Goal: Information Seeking & Learning: Find specific fact

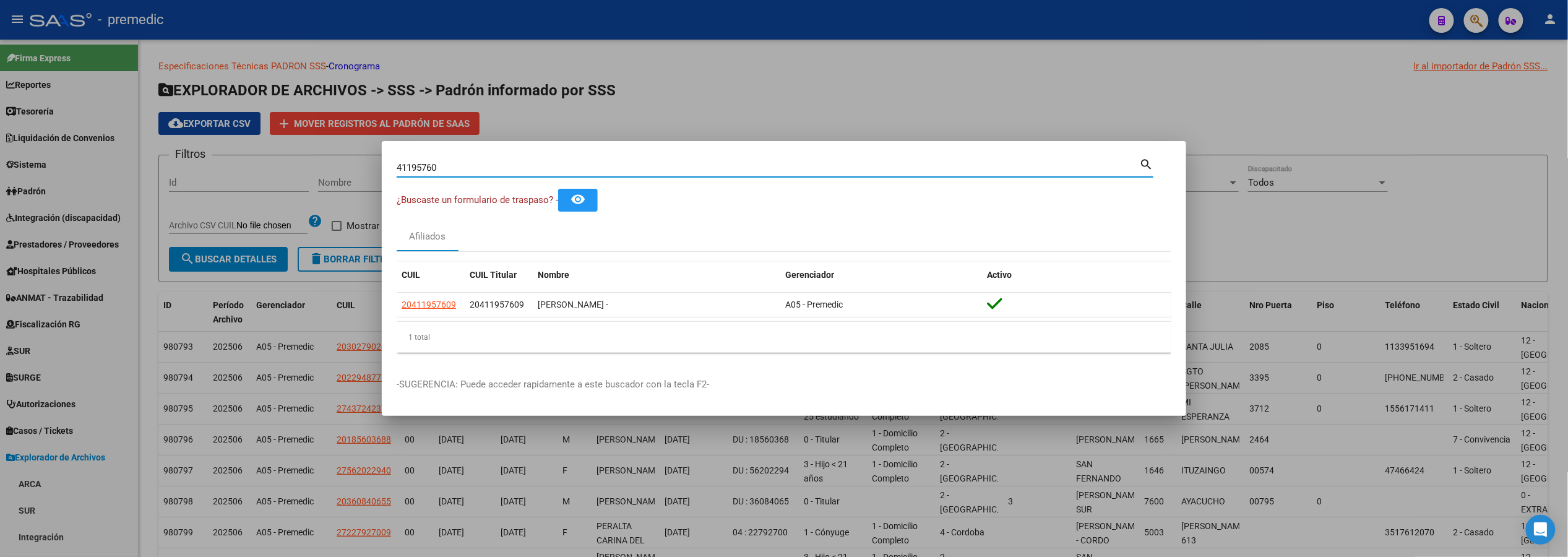
drag, startPoint x: 601, startPoint y: 162, endPoint x: 335, endPoint y: 140, distance: 266.9
click at [335, 140] on div "41195760 Buscar (apellido, dni, cuil, nro traspaso, cuit, obra social) search ¿…" at bounding box center [784, 278] width 1568 height 557
paste input "32110976"
type input "32110976"
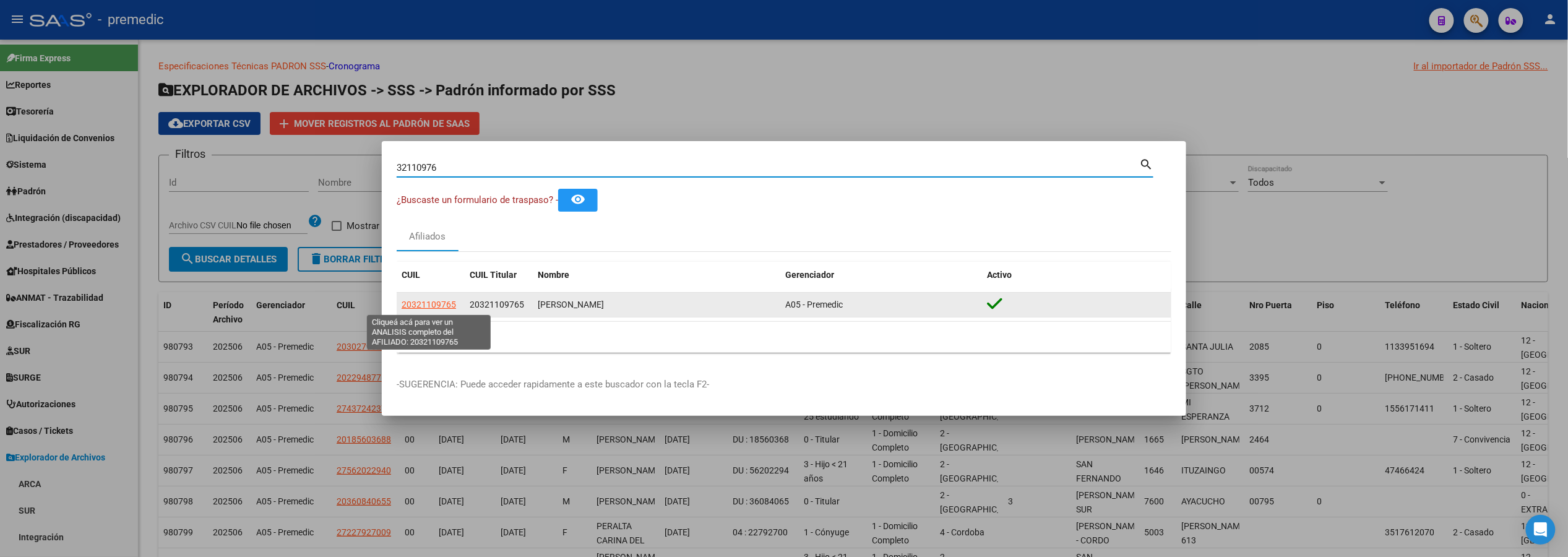
click at [443, 301] on span "20321109765" at bounding box center [428, 304] width 54 height 10
type textarea "20321109765"
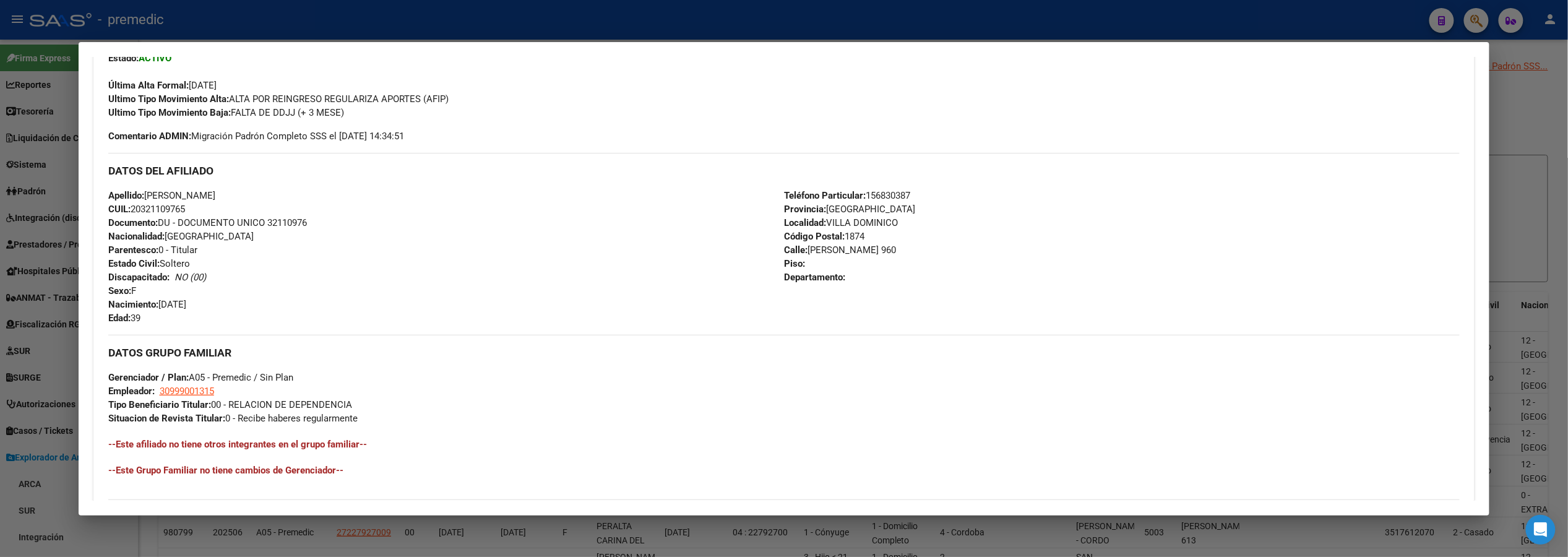
scroll to position [330, 0]
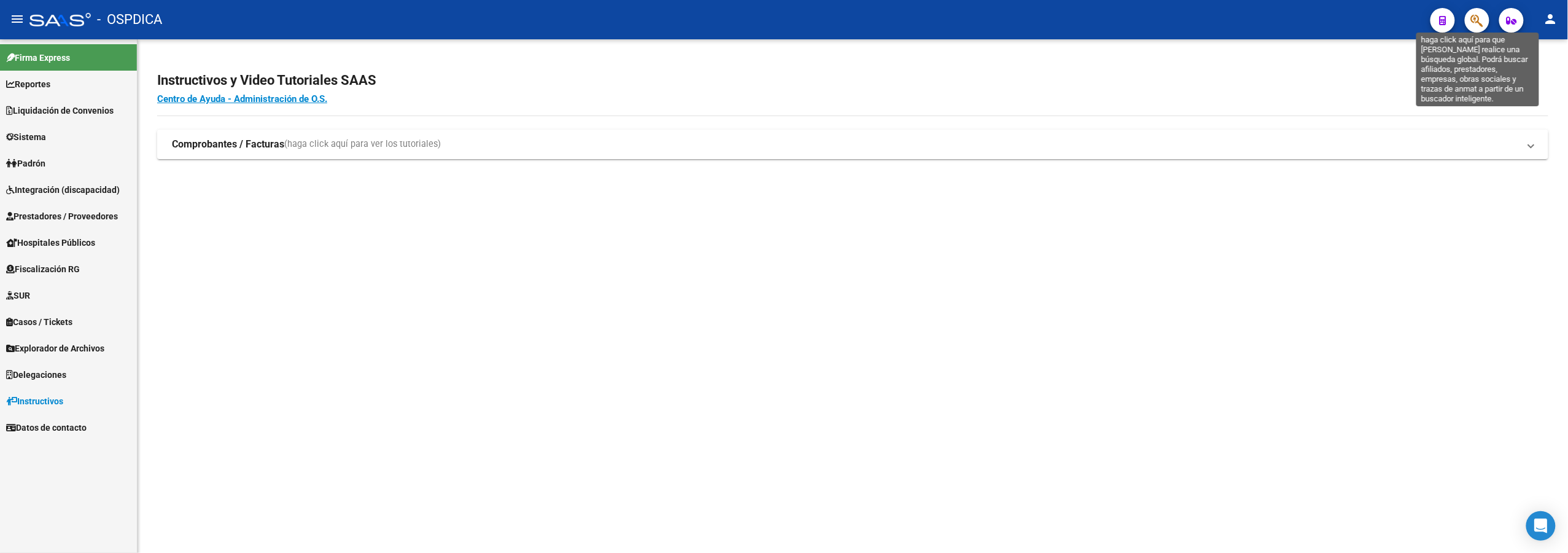
click at [1471, 17] on icon "button" at bounding box center [1477, 20] width 12 height 14
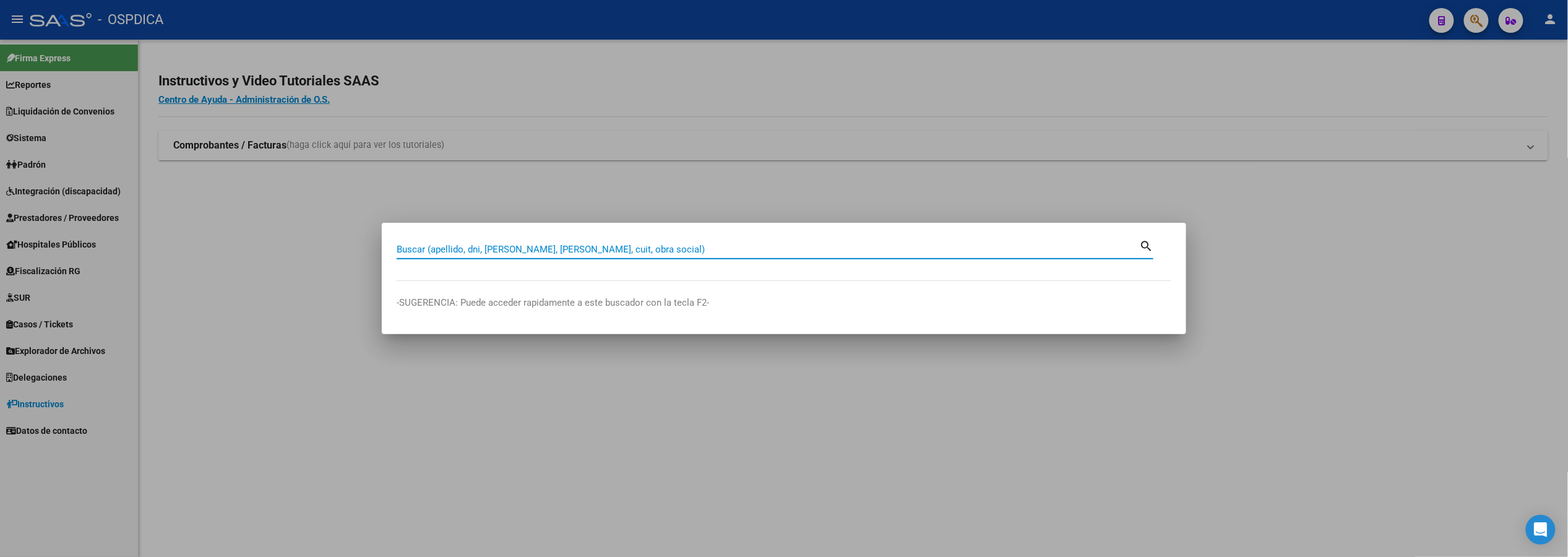
paste input "94817830"
type input "94817830"
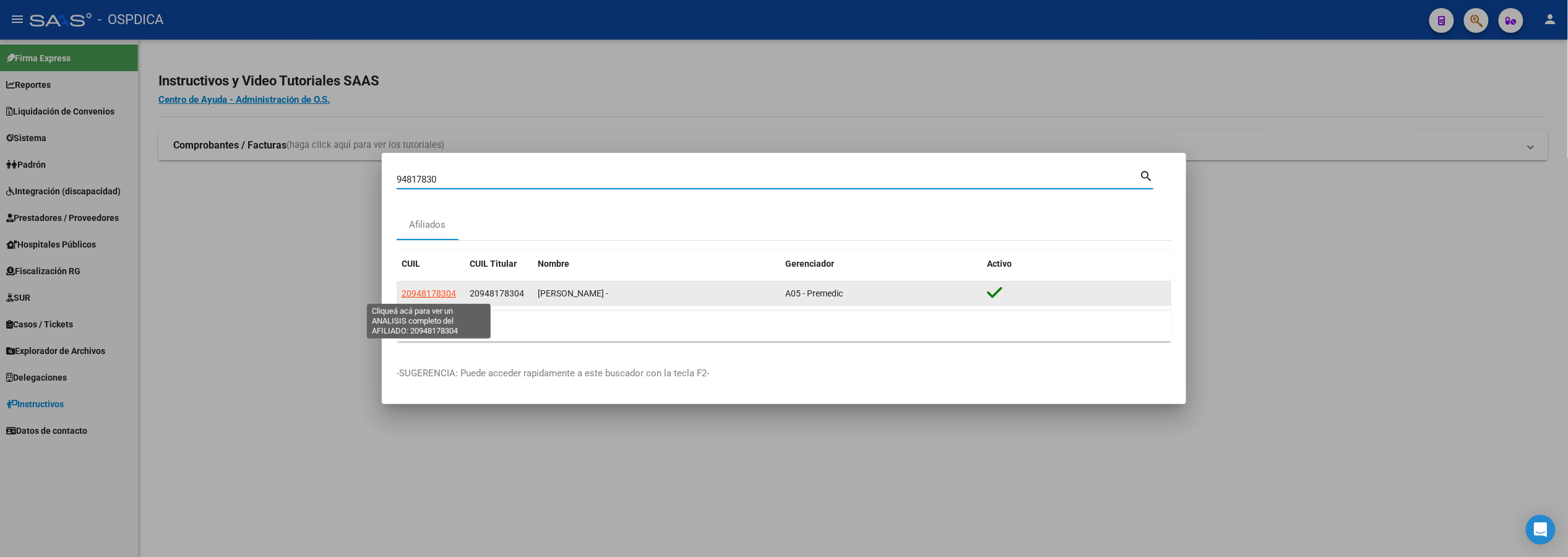
click at [440, 293] on span "20948178304" at bounding box center [428, 293] width 54 height 10
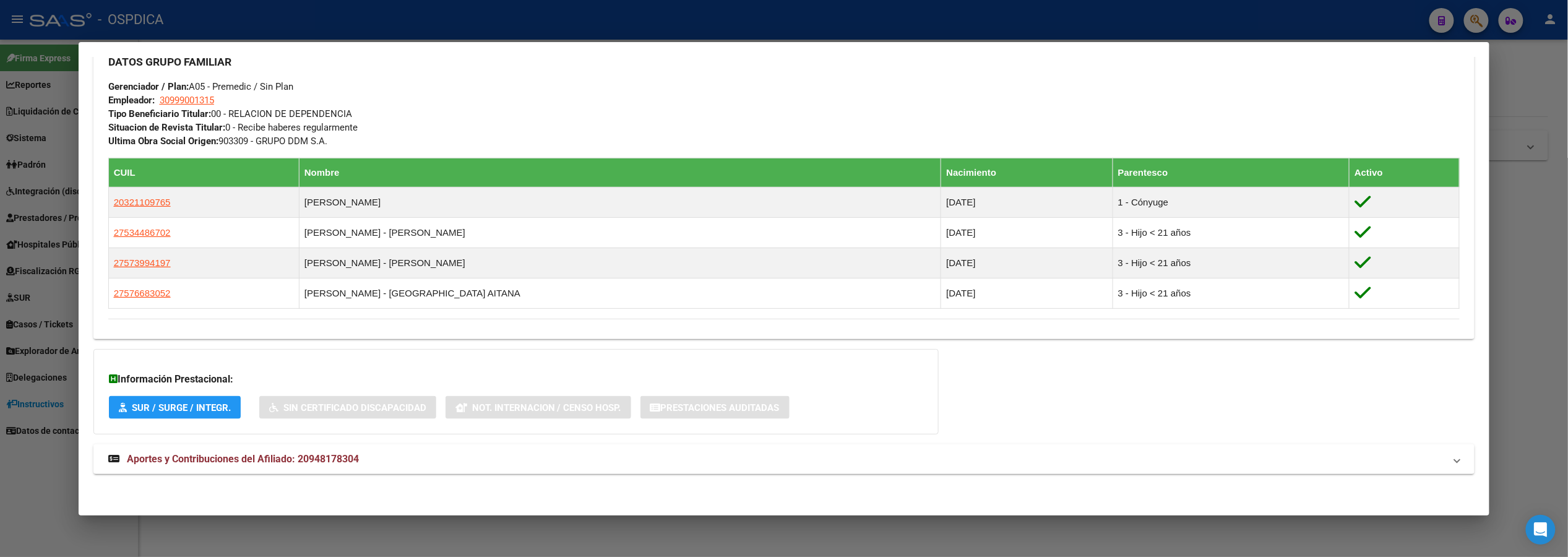
scroll to position [607, 0]
